Goal: Navigation & Orientation: Find specific page/section

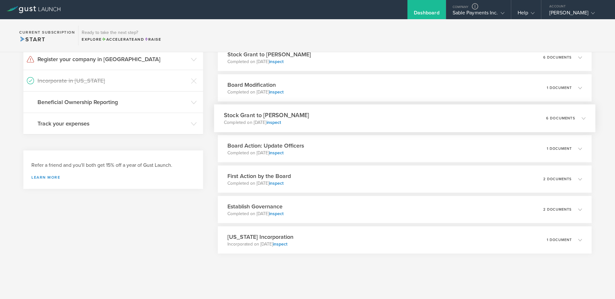
scroll to position [165, 0]
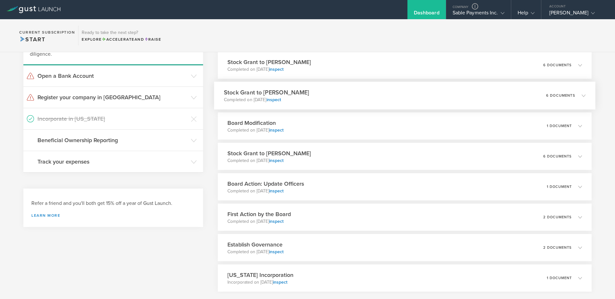
click at [329, 95] on div "Stock Grant to Debjit Sakar Completed on Aug 26, 2025 inspect 6 documents" at bounding box center [404, 96] width 381 height 28
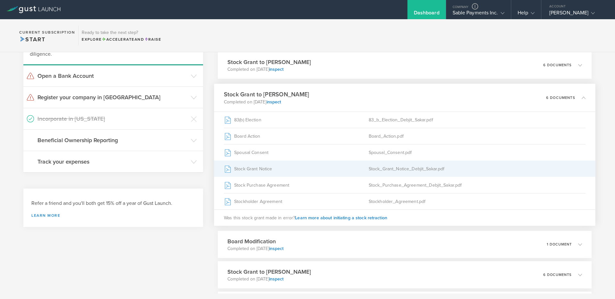
click at [254, 171] on div "Stock Grant Notice" at bounding box center [296, 169] width 145 height 16
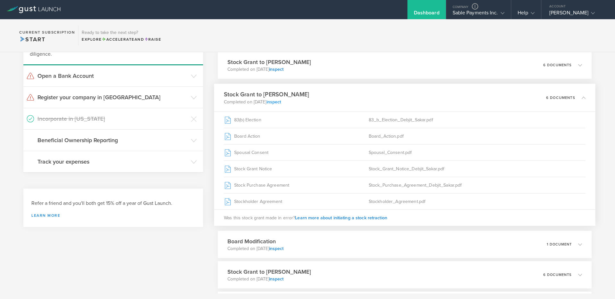
click at [281, 102] on link "inspect" at bounding box center [273, 101] width 15 height 5
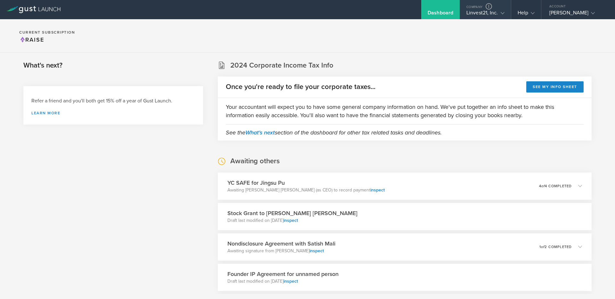
click at [483, 14] on div "Linvest21, Inc." at bounding box center [485, 15] width 38 height 10
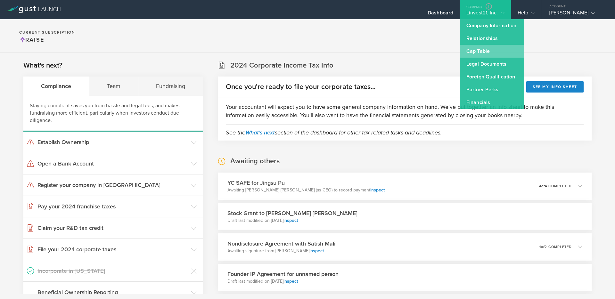
click at [477, 51] on link "Cap Table" at bounding box center [492, 51] width 64 height 13
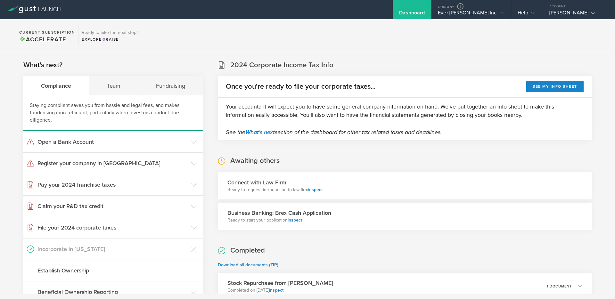
scroll to position [91, 0]
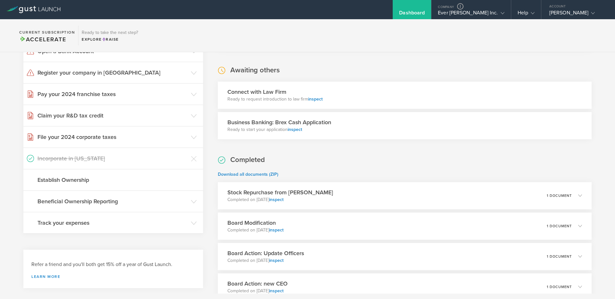
click at [333, 90] on div "Connect with Law Firm Ready to request introduction to law firm inspect" at bounding box center [405, 95] width 374 height 27
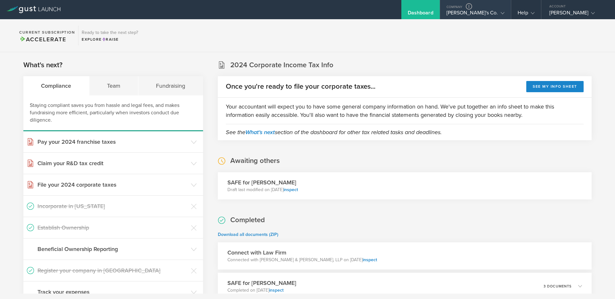
click at [502, 15] on icon at bounding box center [503, 13] width 4 height 4
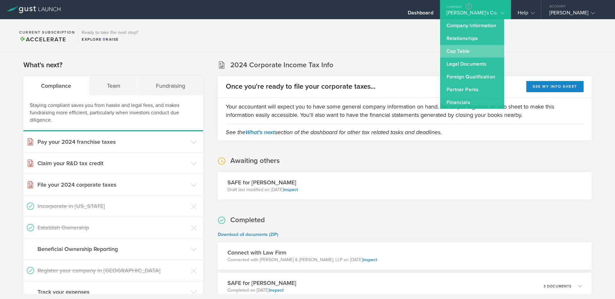
click at [471, 51] on link "Cap Table" at bounding box center [472, 51] width 64 height 13
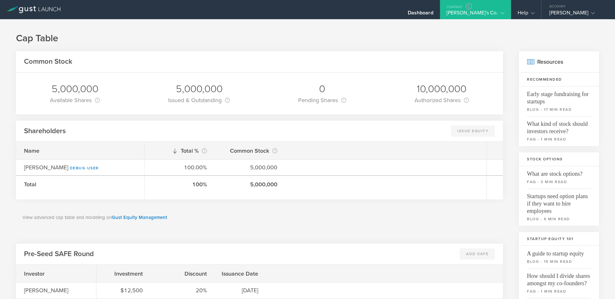
click at [254, 31] on div "Cap Table Common Stock 5,000,000 Available Shares This is the number of shares …" at bounding box center [307, 246] width 615 height 455
